Goal: Task Accomplishment & Management: Manage account settings

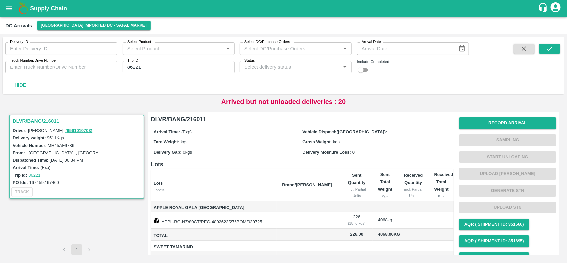
scroll to position [163, 0]
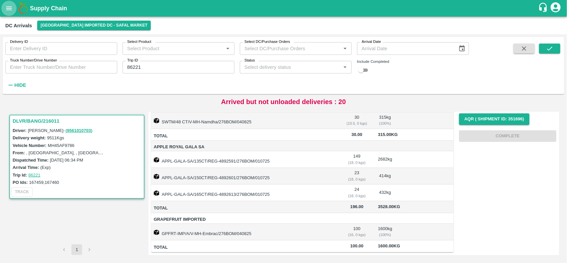
drag, startPoint x: 0, startPoint y: 0, endPoint x: 9, endPoint y: 9, distance: 12.4
click at [9, 9] on icon "open drawer" at bounding box center [8, 8] width 7 height 7
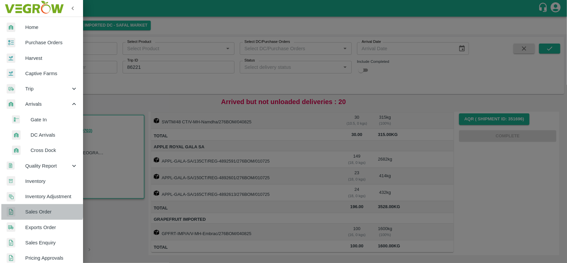
click at [39, 209] on span "Sales Order" at bounding box center [51, 211] width 52 height 7
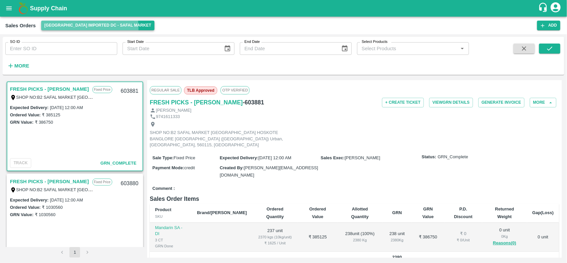
click at [62, 28] on button "[GEOGRAPHIC_DATA] Imported DC - Safal Market" at bounding box center [98, 26] width 114 height 10
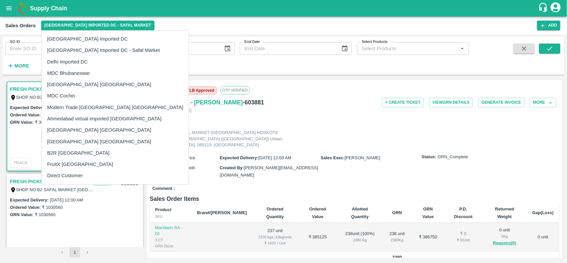
click at [6, 3] on div at bounding box center [283, 131] width 567 height 263
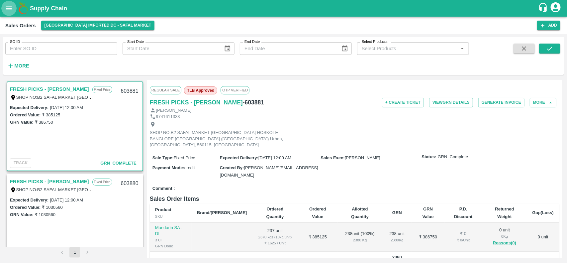
click at [7, 14] on button "open drawer" at bounding box center [8, 8] width 15 height 15
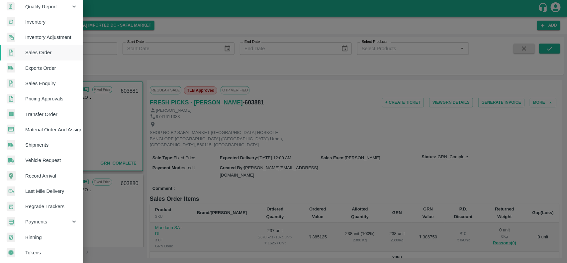
scroll to position [161, 0]
click at [33, 218] on span "Payments" at bounding box center [47, 221] width 45 height 7
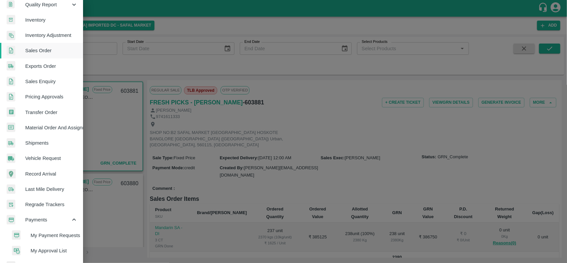
click at [39, 232] on span "My Payment Requests" at bounding box center [54, 234] width 47 height 7
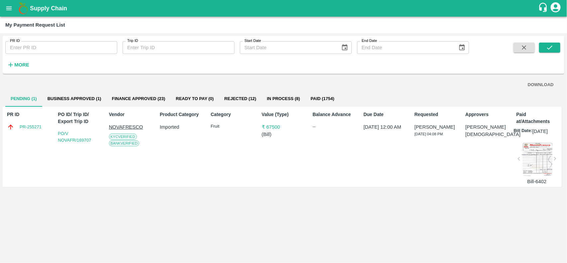
click at [21, 59] on button "More" at bounding box center [18, 64] width 26 height 11
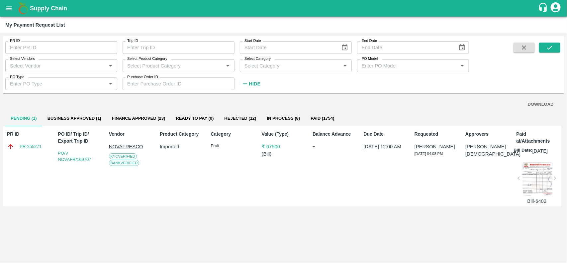
click at [45, 65] on input "Select Vendors" at bounding box center [55, 65] width 97 height 9
type input "S"
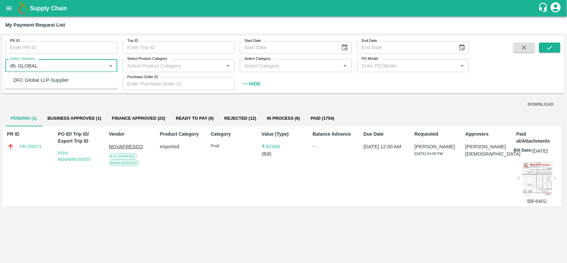
click at [39, 77] on div "DFC Global LLP-Supplier" at bounding box center [40, 79] width 55 height 7
type input "DFC Global LLP-Supplier"
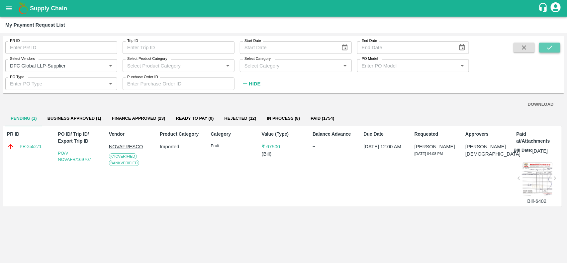
click at [551, 42] on button "submit" at bounding box center [549, 47] width 21 height 10
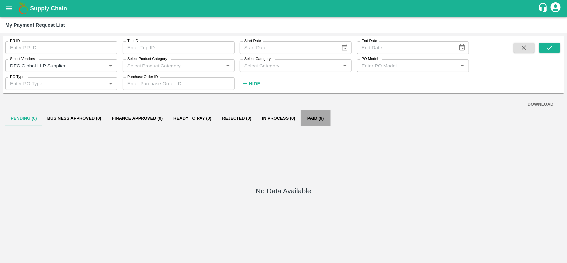
click at [306, 120] on button "Paid (9)" at bounding box center [315, 118] width 30 height 16
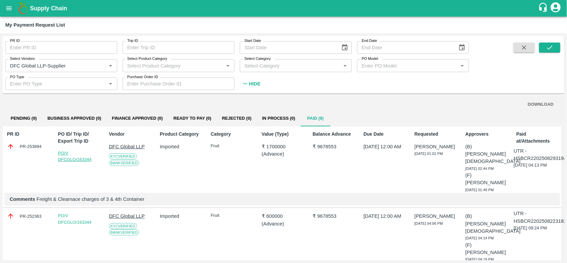
click at [79, 160] on link "PO/V DFCGLO/163344" at bounding box center [75, 156] width 34 height 12
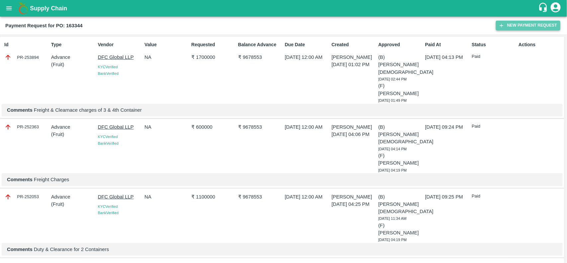
click at [535, 26] on button "New Payment Request" at bounding box center [528, 26] width 64 height 10
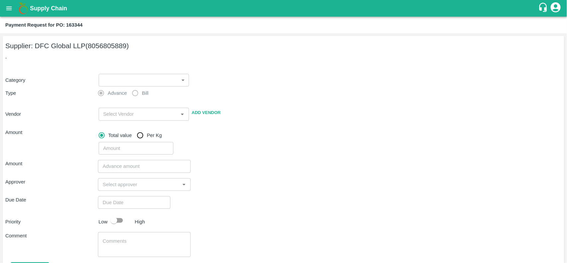
click at [129, 57] on p "," at bounding box center [283, 56] width 556 height 7
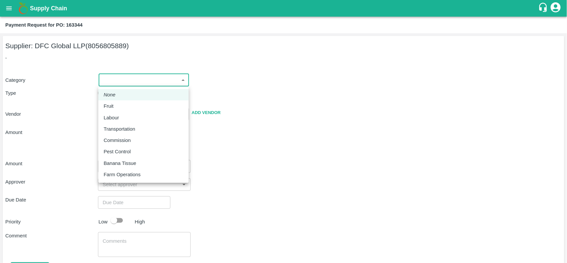
click at [110, 80] on body "Supply Chain Payment Request for PO: 163344 Supplier: DFC Global LLP (805680588…" at bounding box center [283, 131] width 567 height 263
click at [104, 103] on p "Fruit" at bounding box center [109, 105] width 10 height 7
type input "1"
type input "DFC Global LLP - 8056805889(Supplier)"
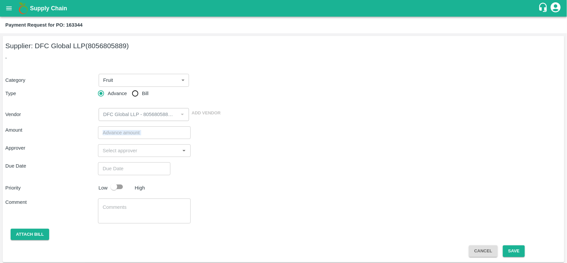
drag, startPoint x: 118, startPoint y: 139, endPoint x: 115, endPoint y: 134, distance: 5.4
click at [115, 134] on div "Amount ​ Approver ​ Due Date ​ Priority Low High Comment x ​ Attach bill Cancel…" at bounding box center [283, 189] width 556 height 136
click at [115, 134] on input "number" at bounding box center [144, 132] width 93 height 13
type input "1699200"
click at [114, 146] on input "input" at bounding box center [139, 150] width 78 height 9
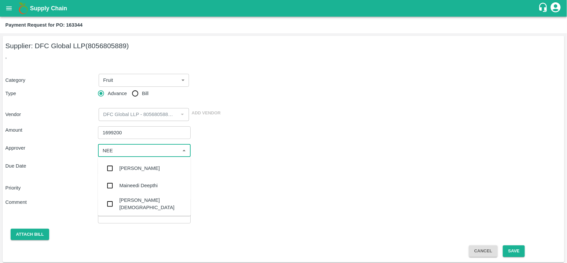
type input "NEET"
click at [111, 191] on input "checkbox" at bounding box center [109, 186] width 13 height 13
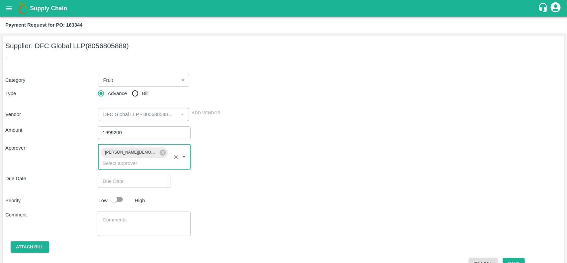
type input "DD/MM/YYYY hh:mm aa"
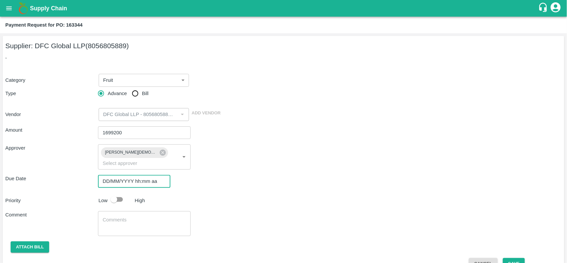
click at [113, 175] on input "DD/MM/YYYY hh:mm aa" at bounding box center [132, 181] width 68 height 13
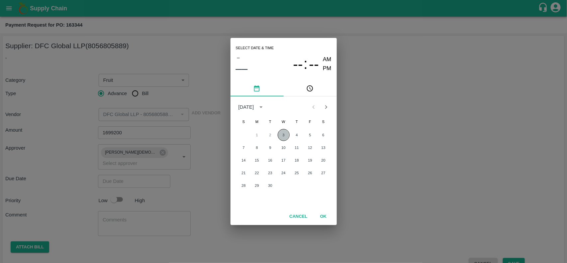
click at [286, 136] on button "3" at bounding box center [284, 135] width 12 height 12
type input "03/09/2025 12:00 AM"
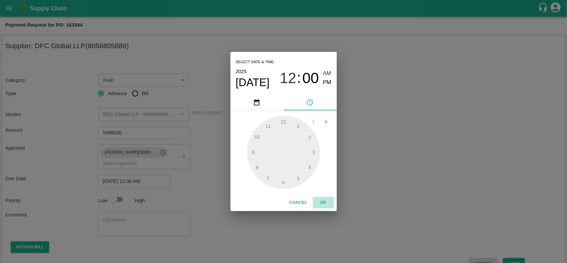
click at [324, 205] on button "OK" at bounding box center [323, 203] width 21 height 12
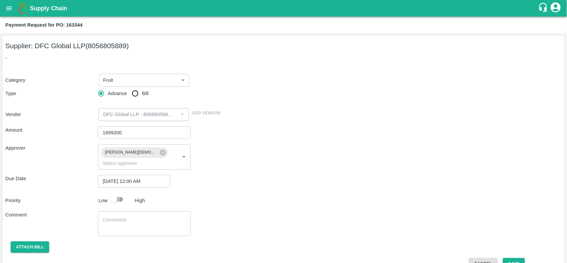
click at [116, 193] on input "checkbox" at bounding box center [114, 199] width 38 height 13
checkbox input "true"
click at [105, 218] on textarea at bounding box center [144, 223] width 83 height 14
type textarea "Orange Container ,"
click at [516, 258] on button "Save" at bounding box center [514, 264] width 22 height 12
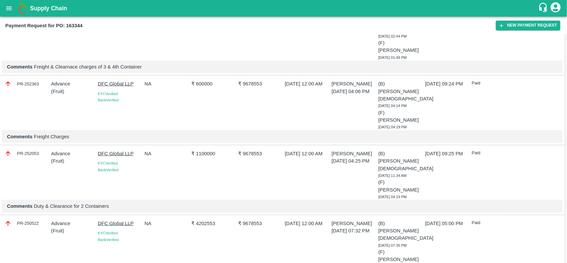
scroll to position [95, 0]
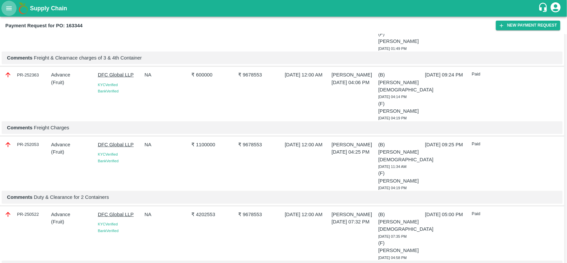
click at [4, 12] on button "open drawer" at bounding box center [8, 8] width 15 height 15
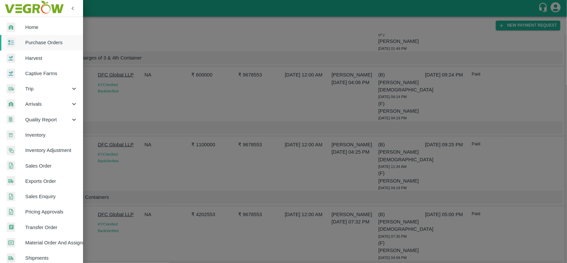
click at [158, 163] on div at bounding box center [283, 131] width 567 height 263
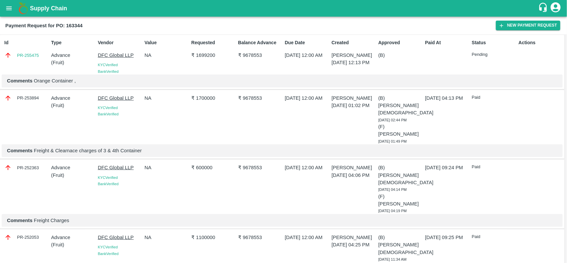
scroll to position [0, 0]
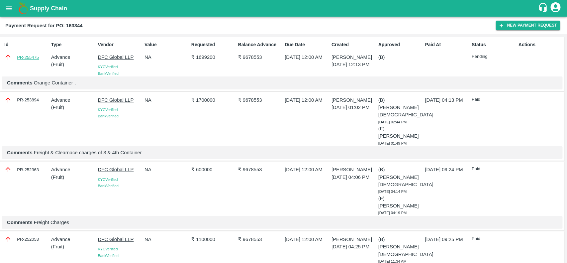
click at [33, 57] on link "PR-255475" at bounding box center [28, 57] width 22 height 7
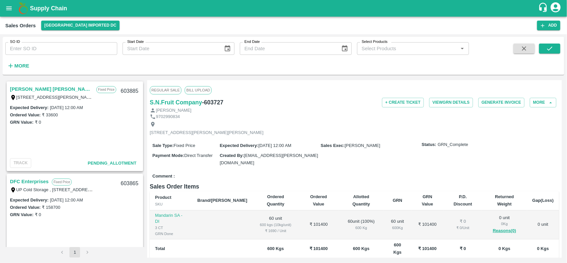
scroll to position [63, 0]
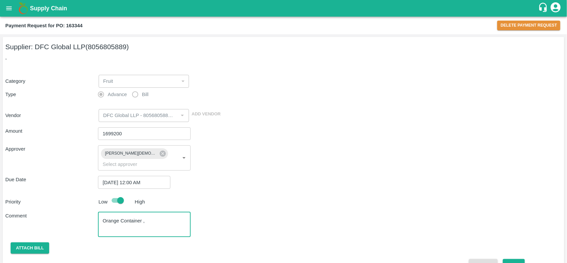
click at [153, 217] on textarea "Orange Container ," at bounding box center [144, 224] width 83 height 14
type textarea "O"
type textarea "p"
type textarea "Payment of 4&5 container"
click at [516, 259] on button "Save" at bounding box center [514, 265] width 22 height 12
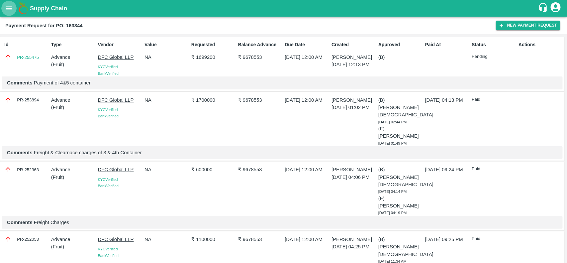
click at [7, 4] on button "open drawer" at bounding box center [8, 8] width 15 height 15
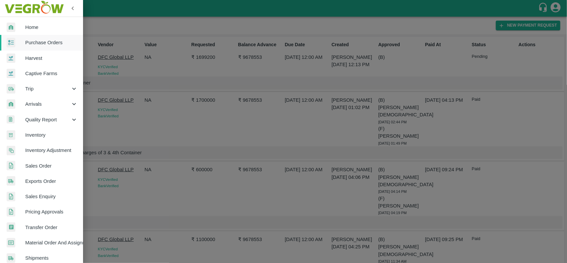
scroll to position [115, 0]
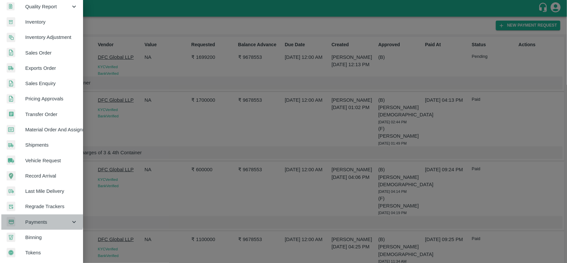
click at [29, 218] on span "Payments" at bounding box center [47, 221] width 45 height 7
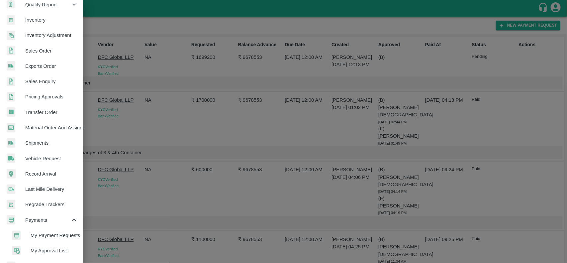
click at [45, 236] on span "My Payment Requests" at bounding box center [54, 234] width 47 height 7
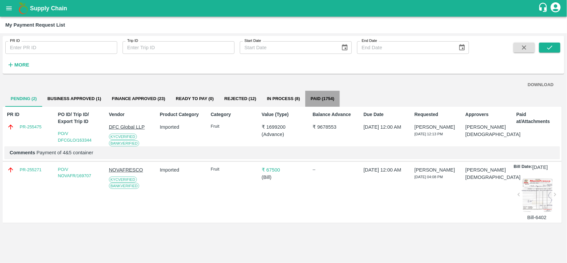
click at [321, 104] on button "Paid (1754)" at bounding box center [322, 99] width 34 height 16
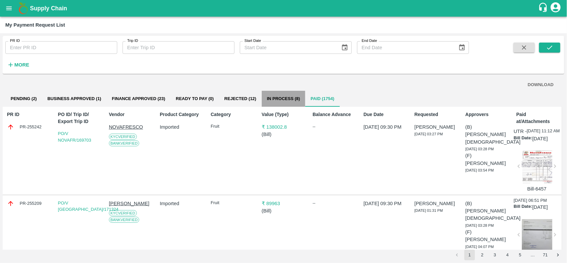
click at [283, 100] on button "In Process (8)" at bounding box center [284, 99] width 44 height 16
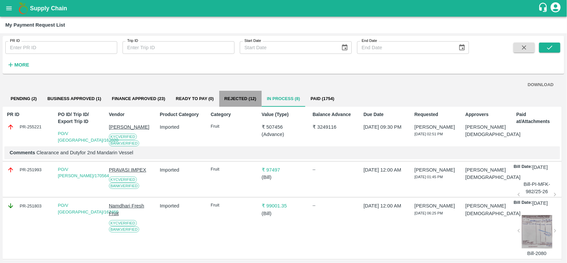
click at [240, 102] on button "Rejected (12)" at bounding box center [240, 99] width 42 height 16
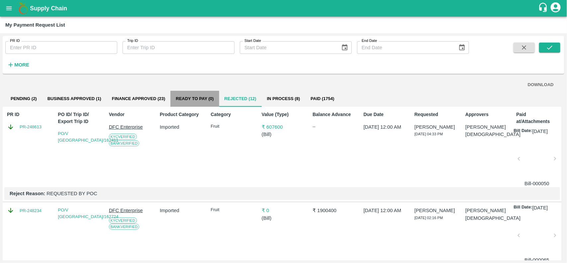
click at [201, 99] on button "Ready To Pay (0)" at bounding box center [194, 99] width 48 height 16
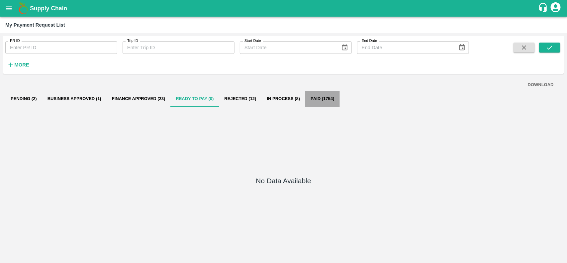
click at [325, 102] on button "Paid (1754)" at bounding box center [322, 99] width 34 height 16
